Goal: Information Seeking & Learning: Learn about a topic

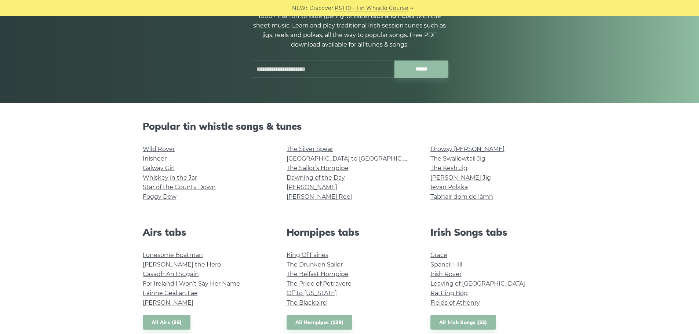
scroll to position [110, 0]
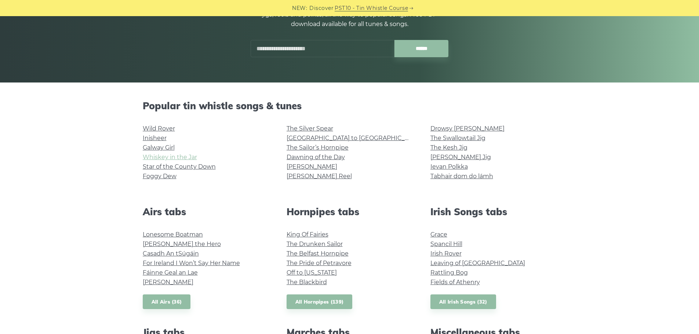
click at [179, 157] on link "Whiskey in the Jar" at bounding box center [170, 157] width 54 height 7
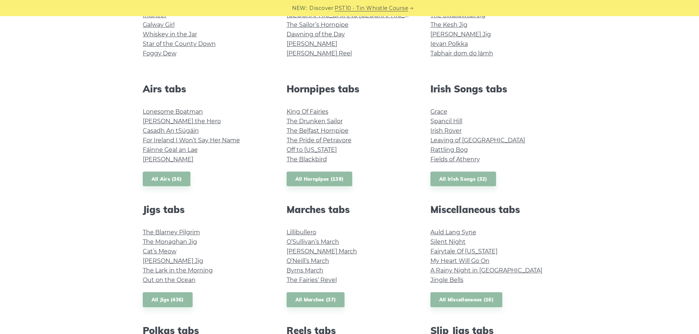
scroll to position [220, 0]
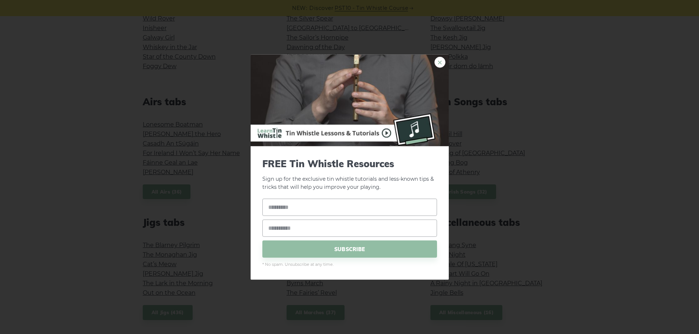
click at [442, 62] on link "×" at bounding box center [440, 62] width 11 height 11
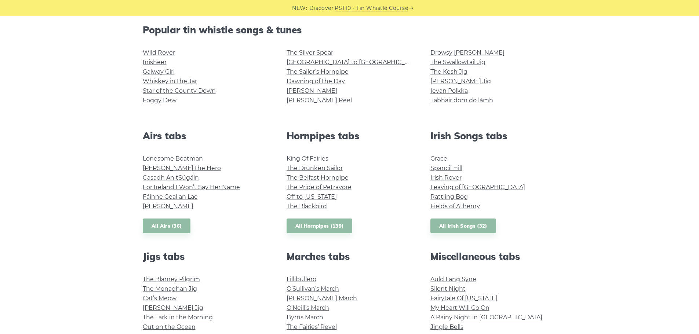
scroll to position [110, 0]
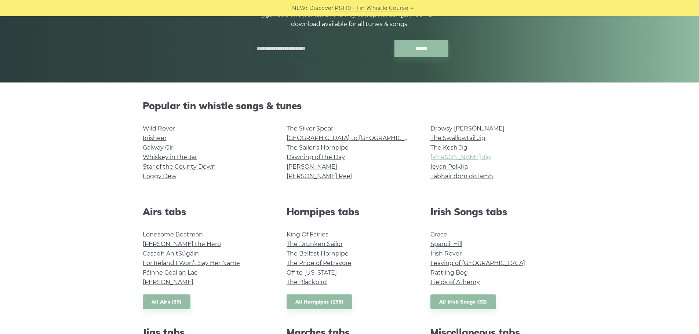
click at [444, 158] on link "[PERSON_NAME] Jig" at bounding box center [461, 157] width 61 height 7
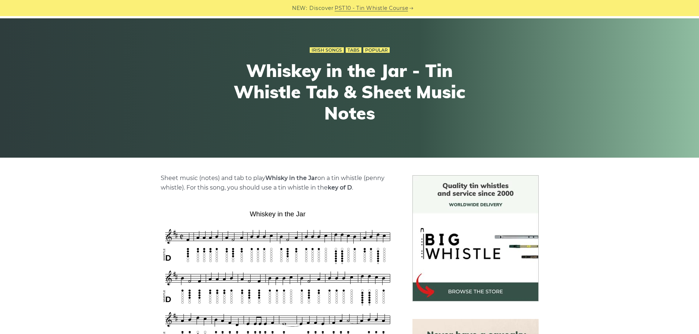
scroll to position [147, 0]
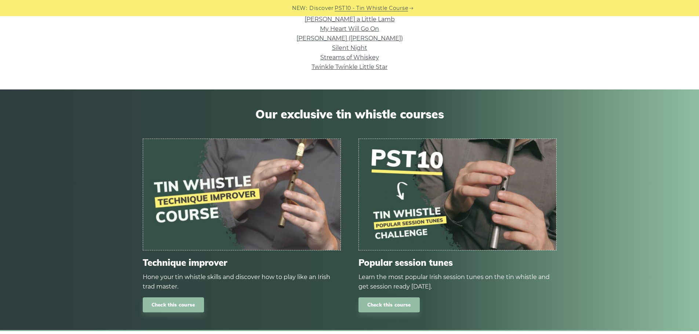
scroll to position [294, 0]
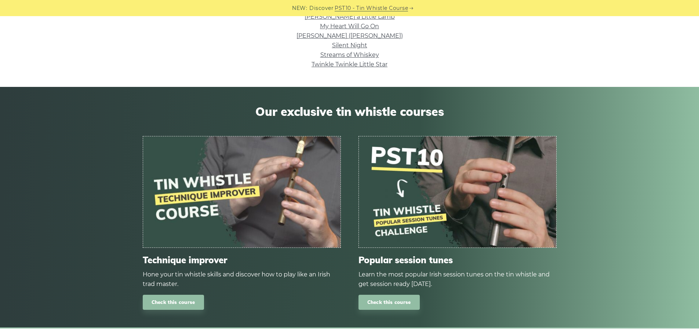
click at [297, 220] on img at bounding box center [242, 192] width 198 height 111
click at [168, 301] on link "Check this course" at bounding box center [173, 302] width 61 height 15
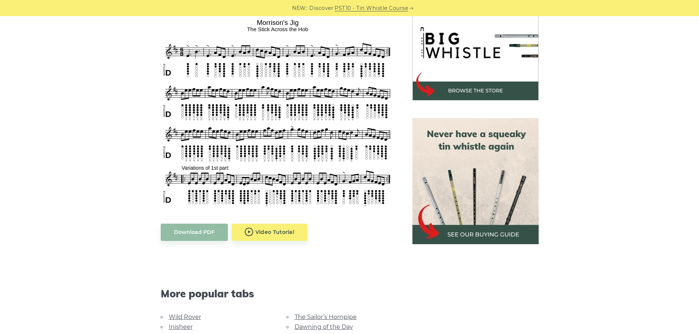
scroll to position [220, 0]
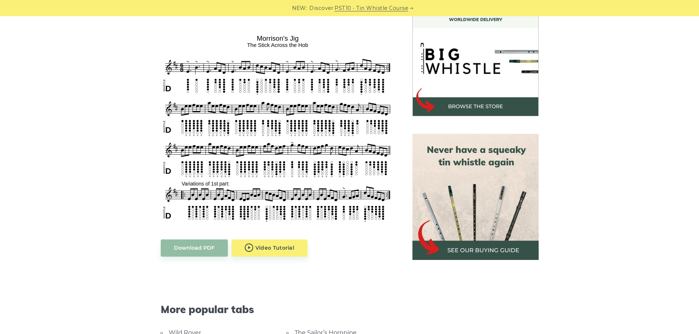
click at [462, 82] on img at bounding box center [476, 53] width 126 height 126
click at [450, 121] on aside at bounding box center [476, 240] width 144 height 500
click at [459, 149] on img at bounding box center [476, 197] width 126 height 126
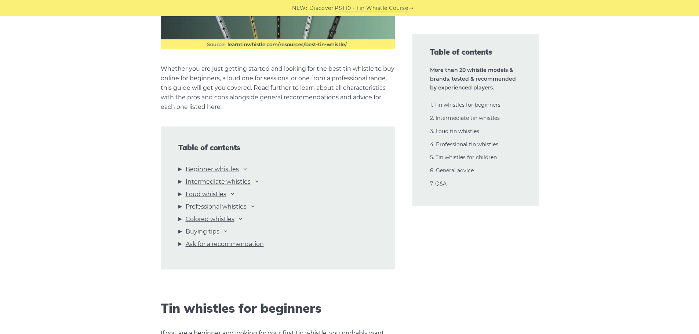
scroll to position [734, 0]
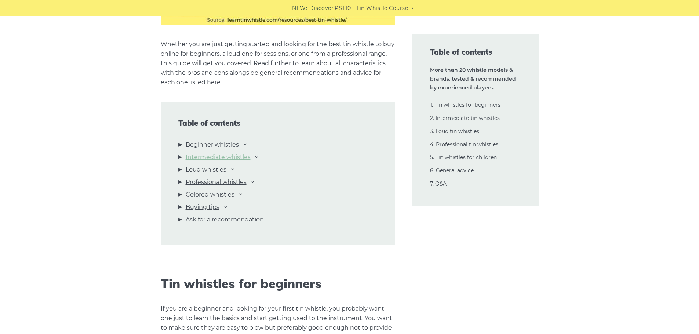
click at [231, 158] on link "Intermediate whistles" at bounding box center [218, 158] width 65 height 10
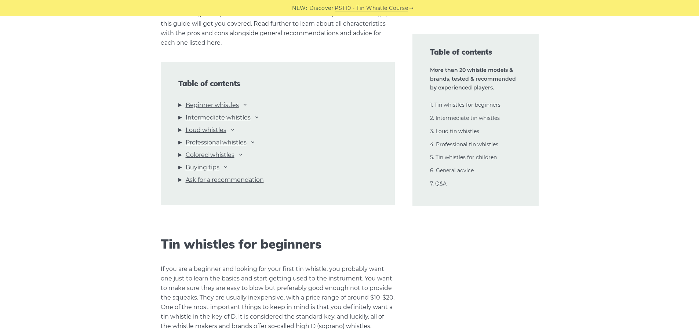
scroll to position [765, 0]
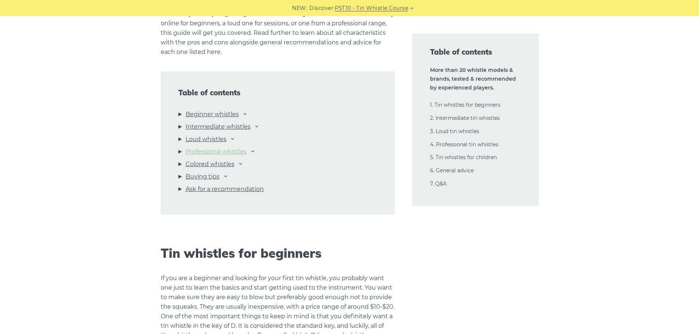
click at [239, 153] on link "Professional whistles" at bounding box center [216, 152] width 61 height 10
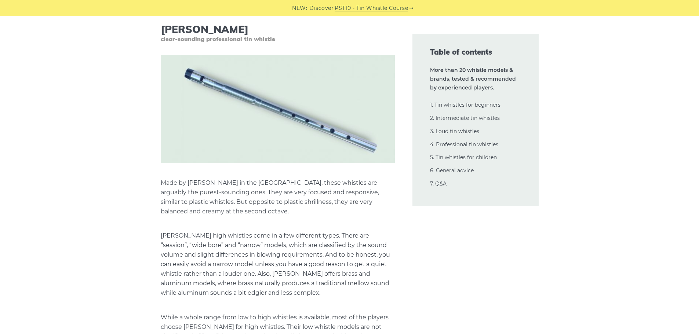
scroll to position [10717, 0]
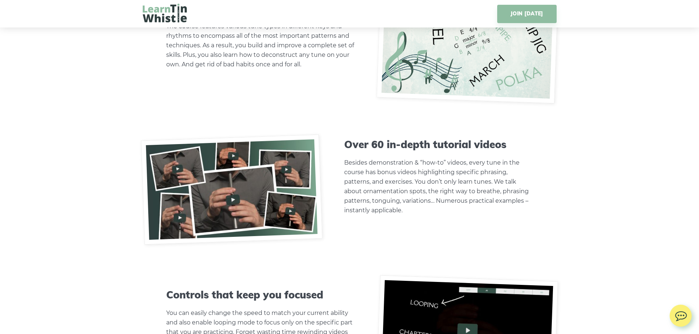
scroll to position [2350, 0]
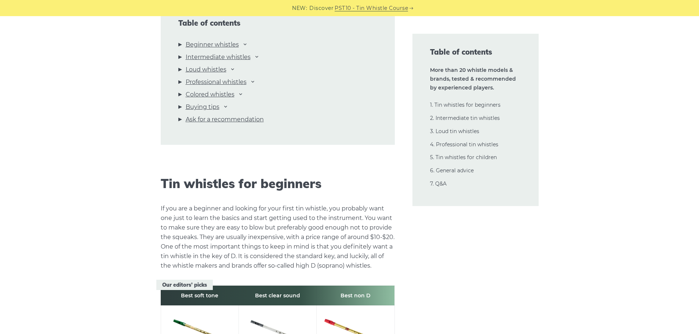
scroll to position [845, 0]
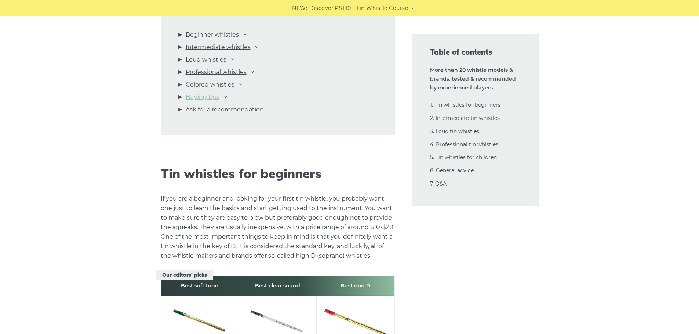
click at [215, 97] on link "Buying tips" at bounding box center [203, 98] width 34 height 10
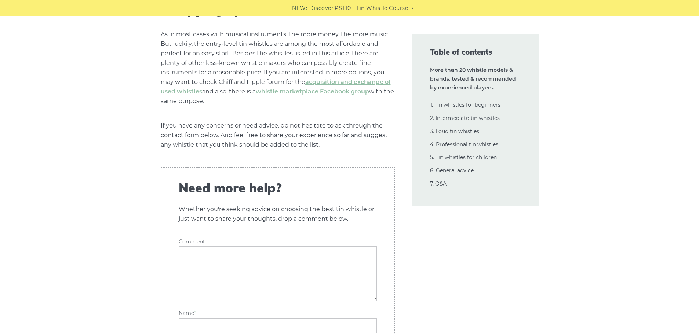
scroll to position [17008, 0]
